Goal: Task Accomplishment & Management: Use online tool/utility

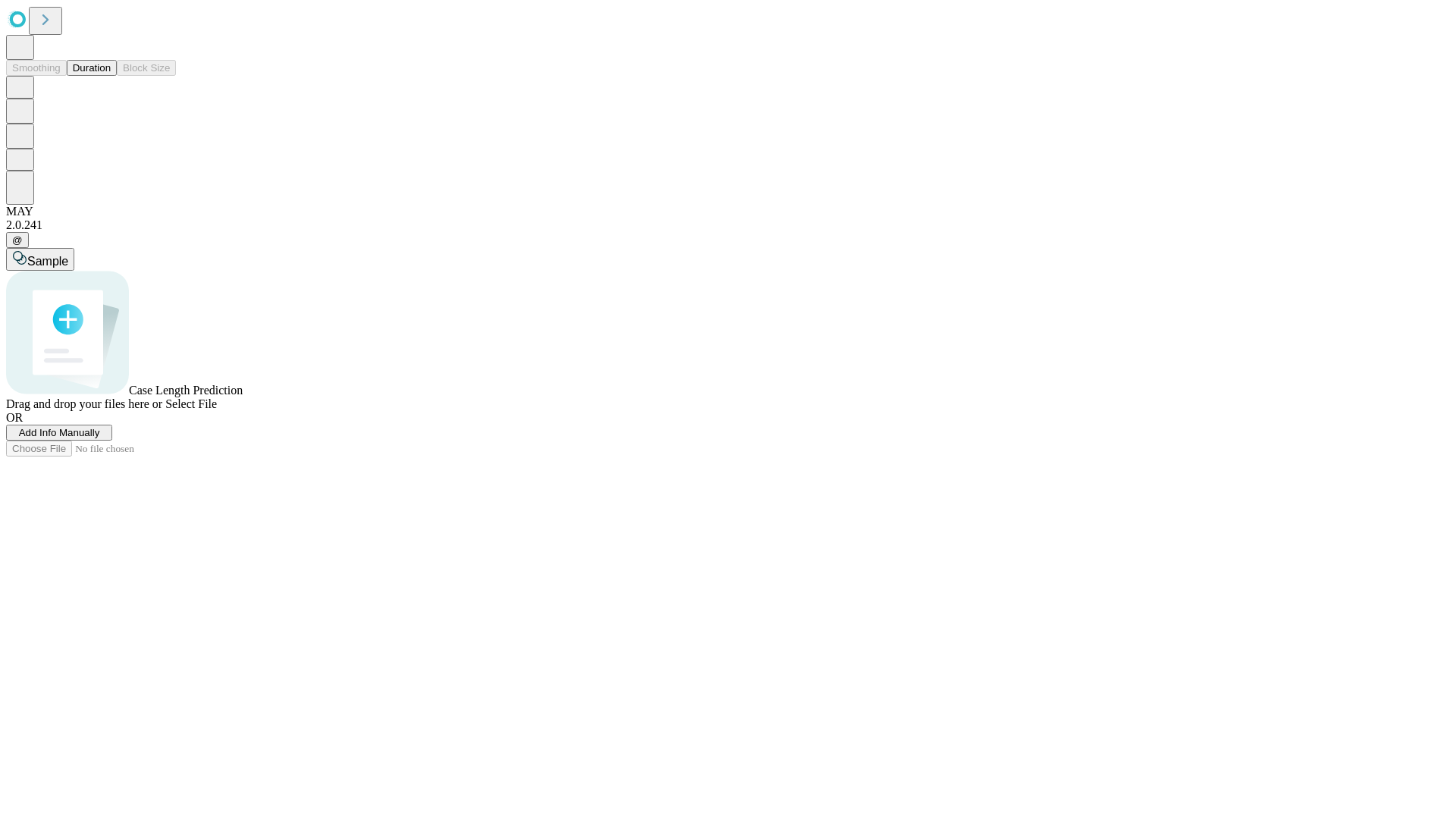
click at [217, 410] on span "Select File" at bounding box center [190, 403] width 51 height 13
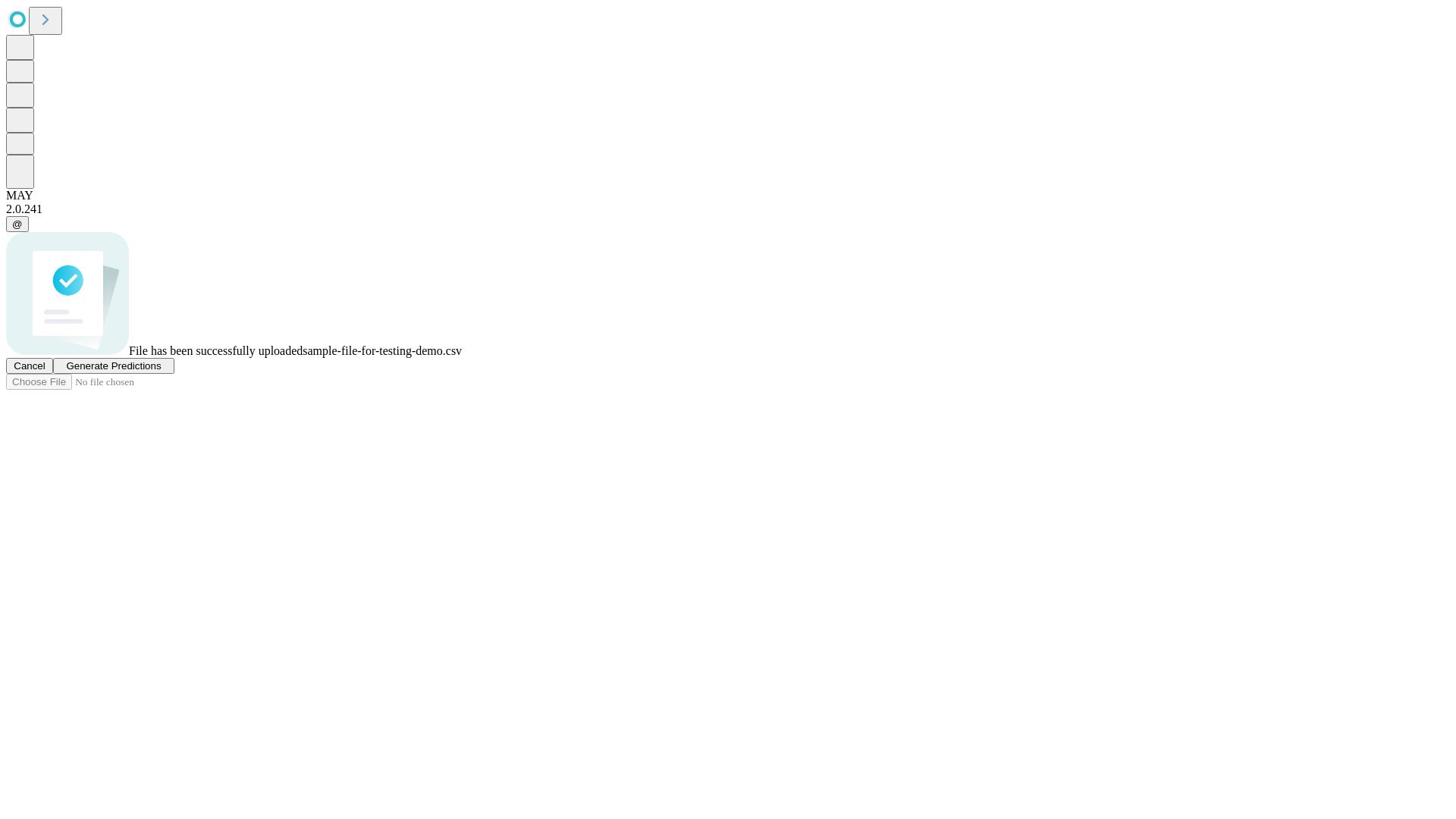
click at [161, 371] on span "Generate Predictions" at bounding box center [113, 366] width 95 height 12
